Goal: Task Accomplishment & Management: Manage account settings

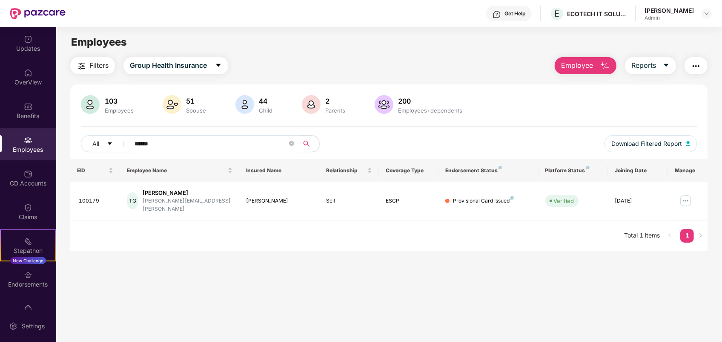
scroll to position [27, 0]
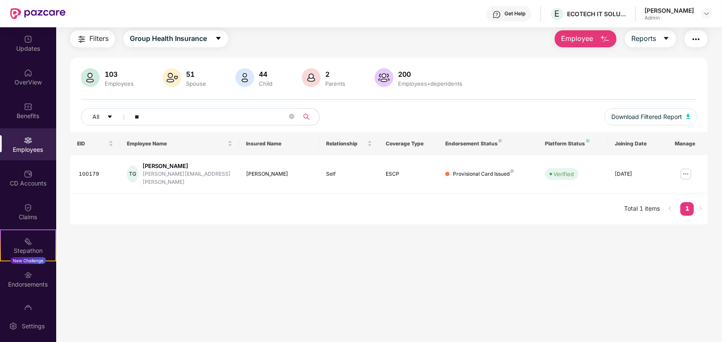
type input "*"
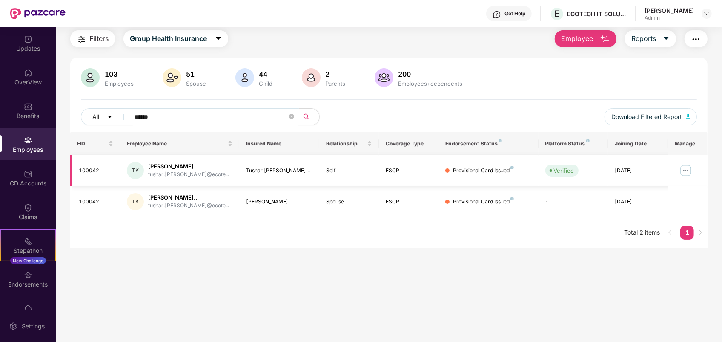
type input "******"
click at [688, 169] on img at bounding box center [686, 171] width 14 height 14
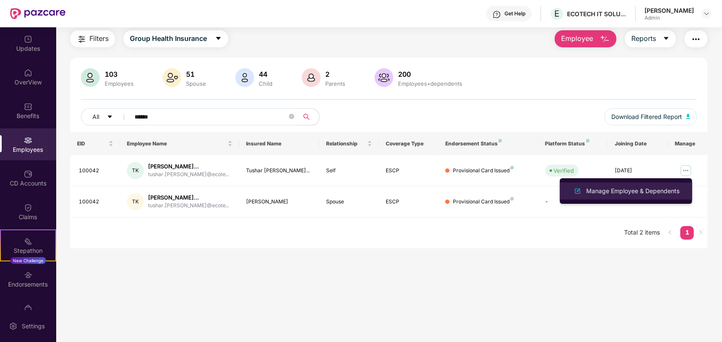
click at [646, 192] on div "Manage Employee & Dependents" at bounding box center [633, 190] width 97 height 9
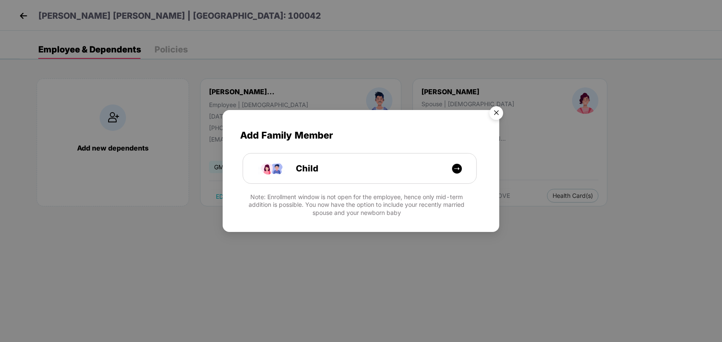
click at [500, 115] on img "Close" at bounding box center [497, 114] width 24 height 24
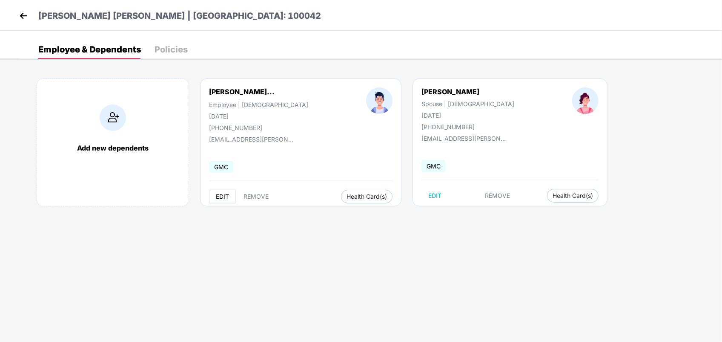
click at [224, 196] on span "EDIT" at bounding box center [222, 196] width 13 height 7
select select "****"
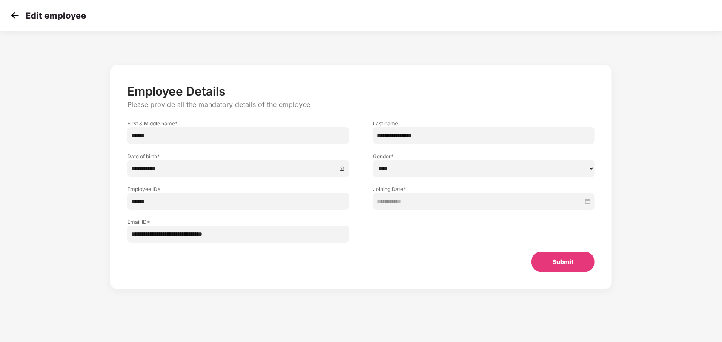
click at [252, 236] on input "**********" at bounding box center [238, 233] width 222 height 17
type input "**********"
click at [576, 261] on button "Submit" at bounding box center [563, 261] width 63 height 20
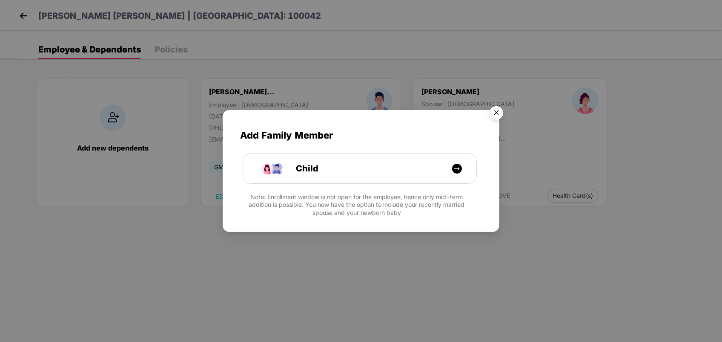
click at [497, 109] on img "Close" at bounding box center [497, 114] width 24 height 24
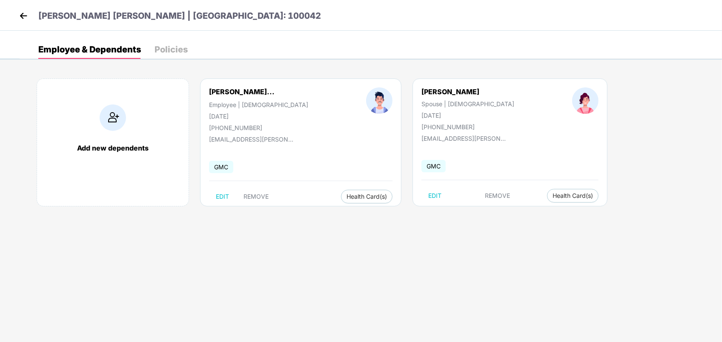
click at [16, 16] on div "[PERSON_NAME] [PERSON_NAME] | [GEOGRAPHIC_DATA]: 100042" at bounding box center [361, 15] width 722 height 31
click at [29, 15] on img at bounding box center [23, 15] width 13 height 13
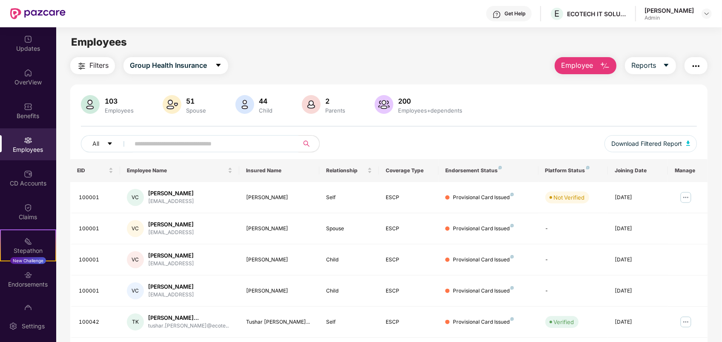
drag, startPoint x: 719, startPoint y: 282, endPoint x: 720, endPoint y: 302, distance: 20.5
click at [720, 302] on div "Filters Group Health Insurance Employee Reports 103 Employees 51 Spouse 44 Chil…" at bounding box center [389, 312] width 666 height 511
drag, startPoint x: 720, startPoint y: 302, endPoint x: 725, endPoint y: 325, distance: 23.0
click at [722, 325] on html "Get Help E ECOTECH IT SOLUTIONS PRIVATE LIMITED [PERSON_NAME] Admin Updates Ove…" at bounding box center [361, 171] width 722 height 342
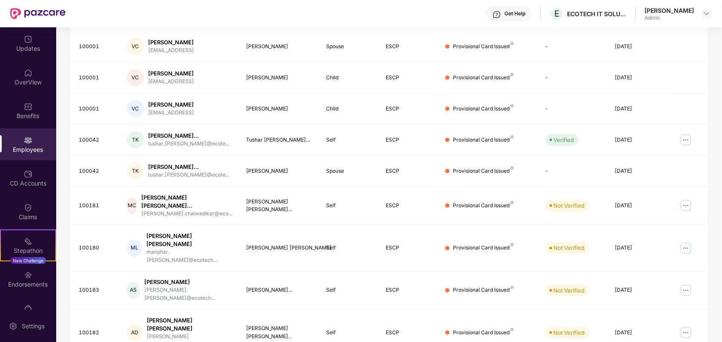
scroll to position [182, 0]
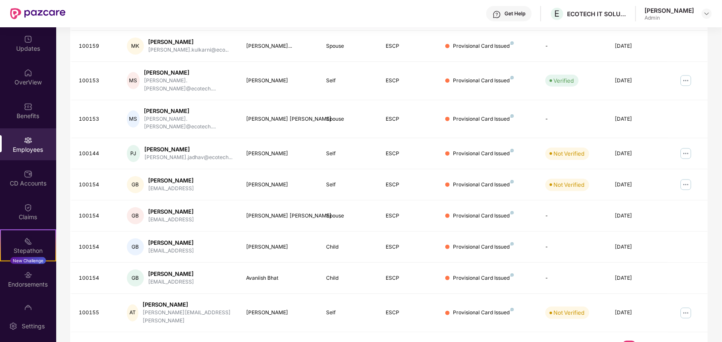
click at [641, 340] on link "6" at bounding box center [643, 346] width 14 height 13
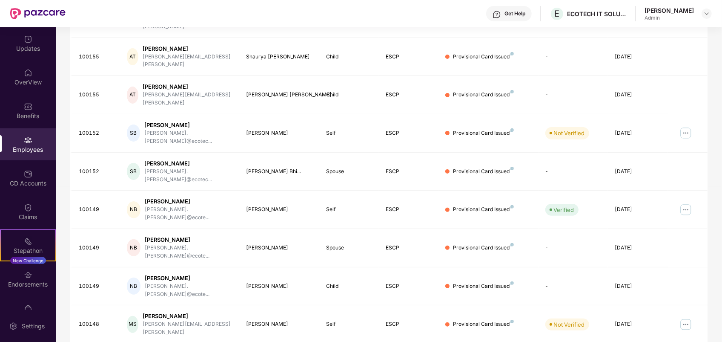
drag, startPoint x: 721, startPoint y: 274, endPoint x: 721, endPoint y: 216, distance: 58.4
click at [721, 216] on div "Filters Group Health Insurance Employee Reports 103 Employees 51 Spouse 44 Chil…" at bounding box center [389, 144] width 666 height 538
drag, startPoint x: 721, startPoint y: 216, endPoint x: 722, endPoint y: 158, distance: 57.1
click at [722, 158] on div "Updates OverView Benefits Employees CD Accounts Claims Stepathon New Challenge …" at bounding box center [361, 184] width 722 height 314
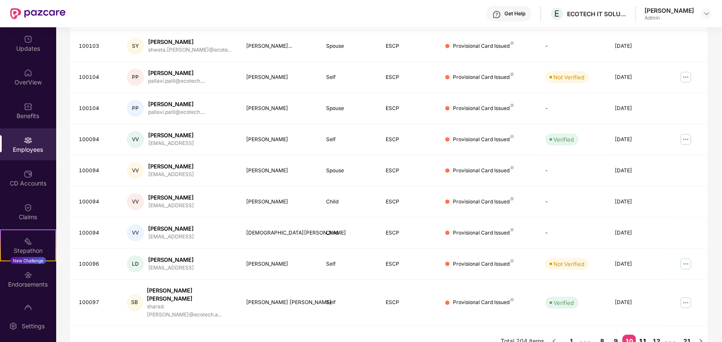
click at [644, 334] on link "11" at bounding box center [643, 340] width 14 height 13
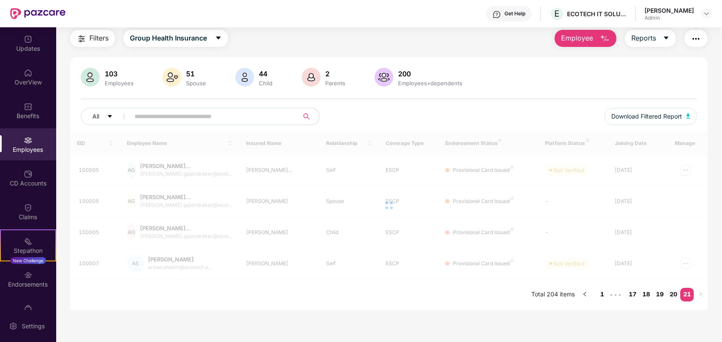
scroll to position [27, 0]
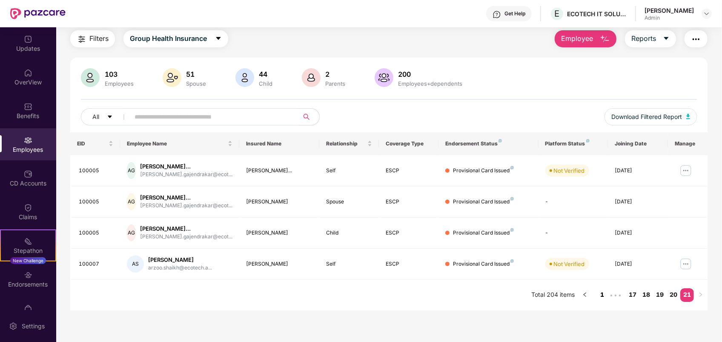
click at [601, 292] on link "1" at bounding box center [602, 294] width 14 height 13
